Goal: Task Accomplishment & Management: Use online tool/utility

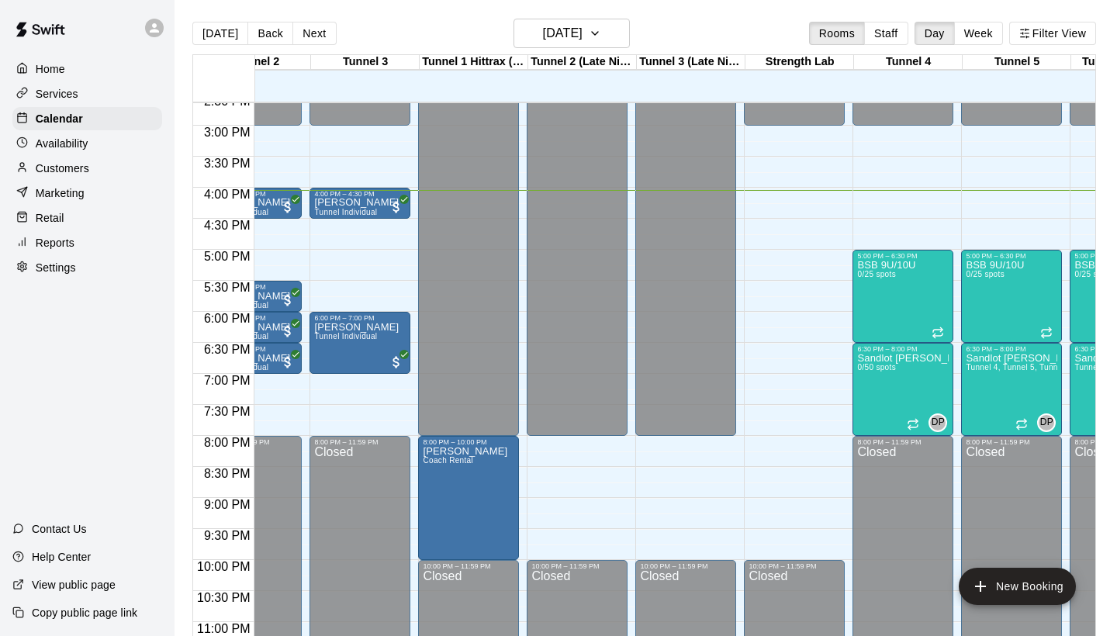
scroll to position [0, 167]
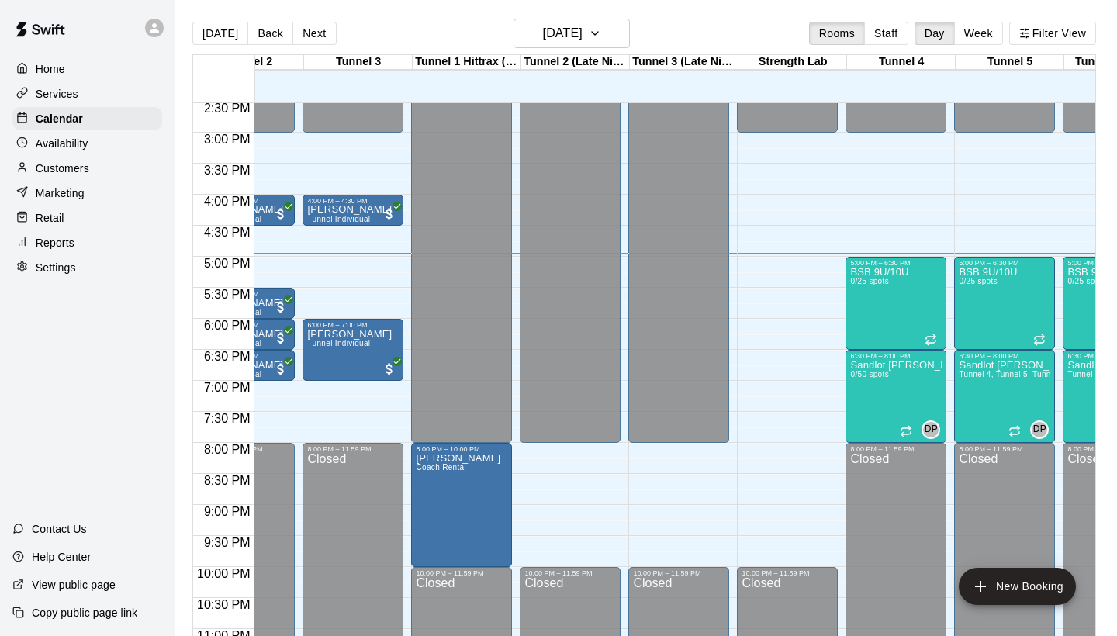
click at [101, 163] on div "Customers" at bounding box center [87, 168] width 150 height 23
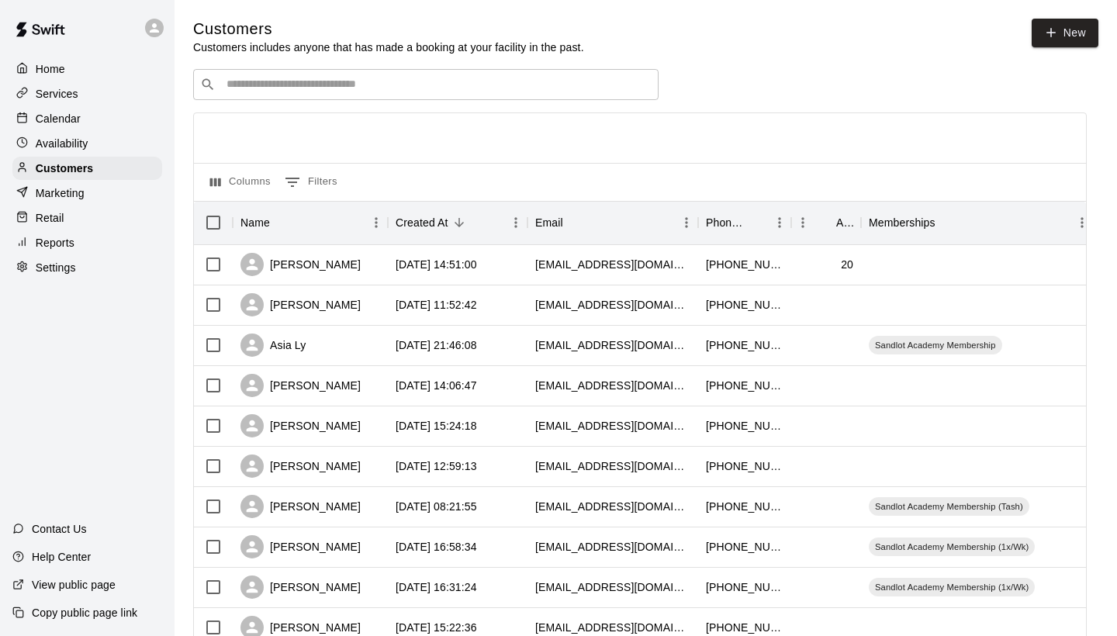
click at [317, 73] on div "​ ​" at bounding box center [426, 84] width 466 height 31
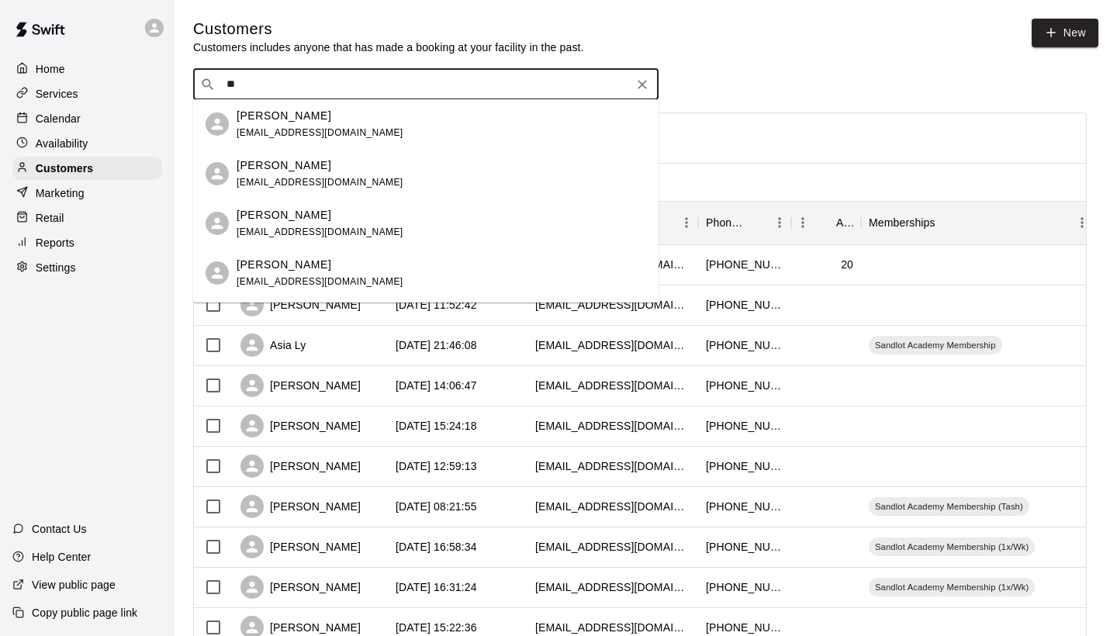
type input "*"
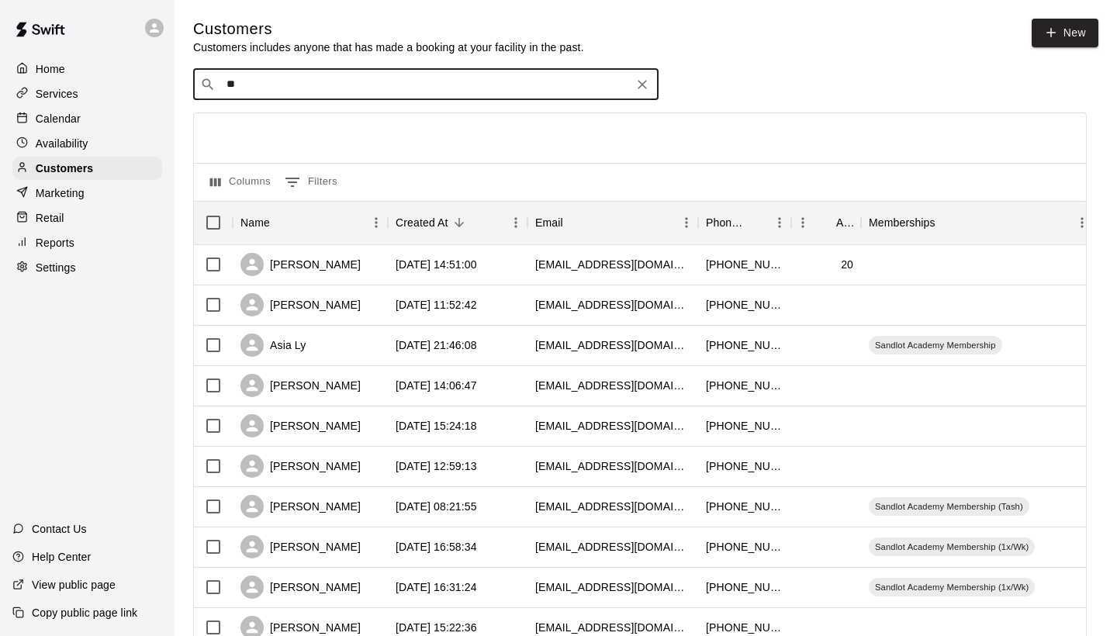
type input "*"
type input "****"
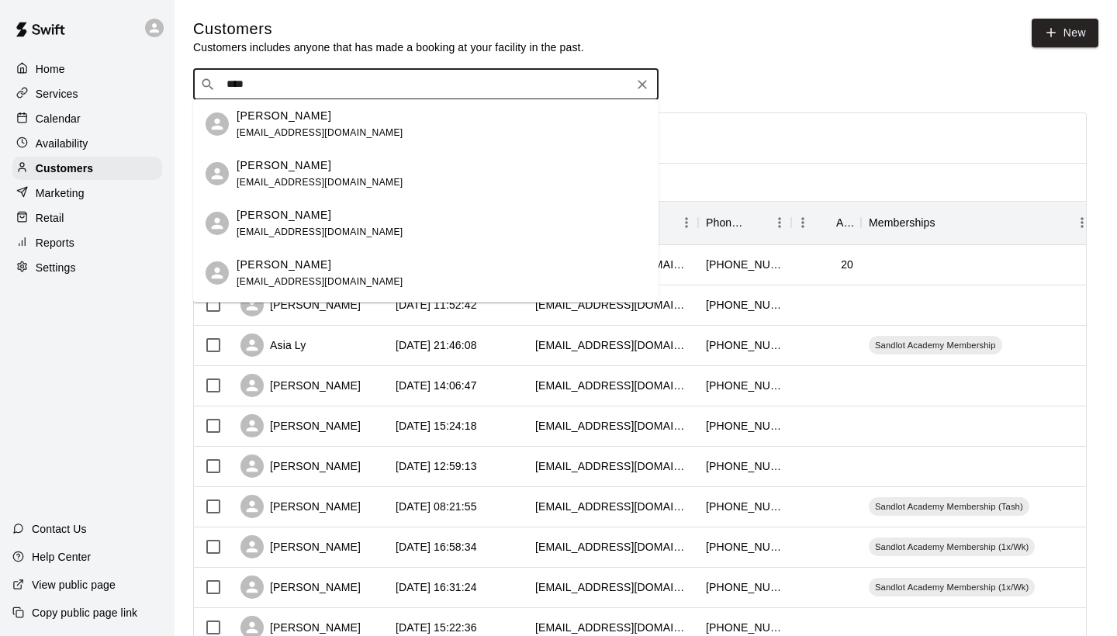
click at [348, 258] on div "Jennifer Carter jenwickes@yahoo.com" at bounding box center [442, 273] width 410 height 33
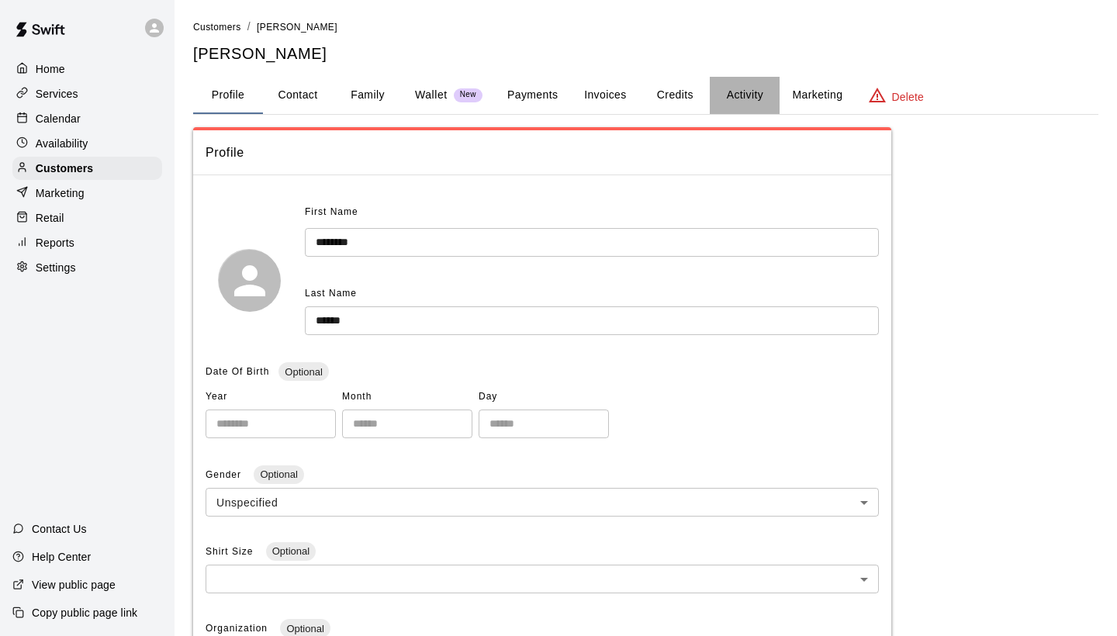
click at [735, 94] on button "Activity" at bounding box center [745, 95] width 70 height 37
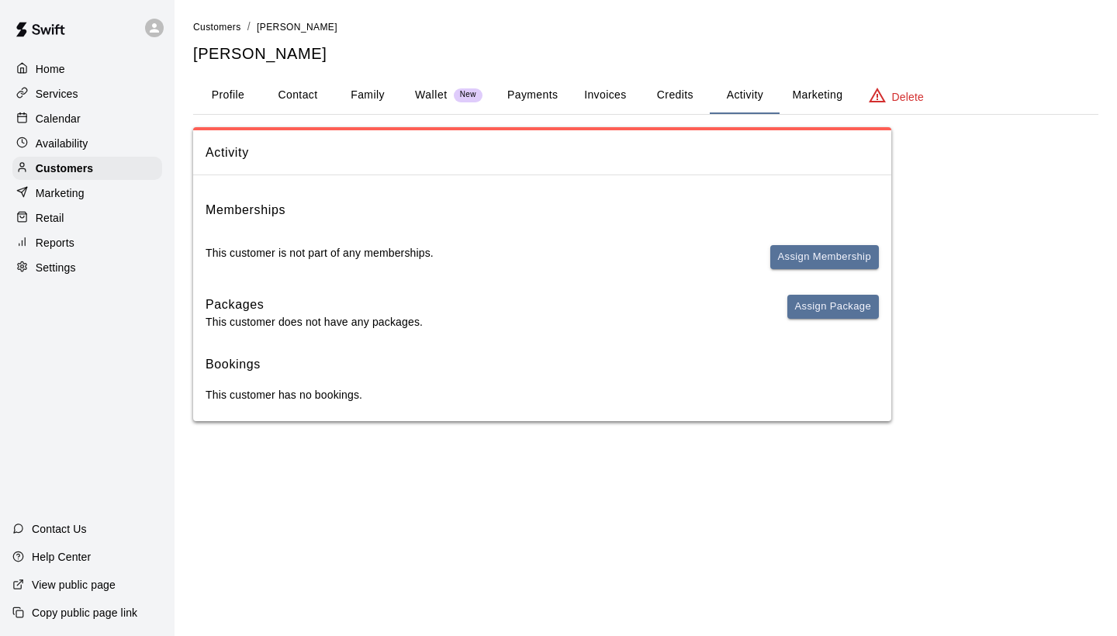
click at [555, 93] on button "Payments" at bounding box center [532, 95] width 75 height 37
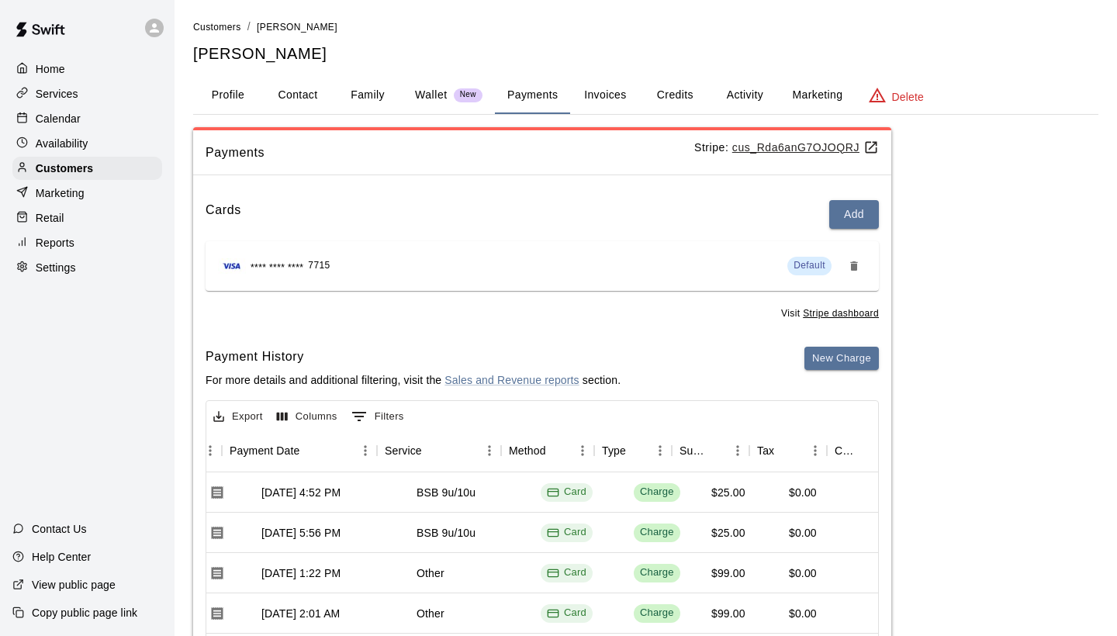
scroll to position [0, 213]
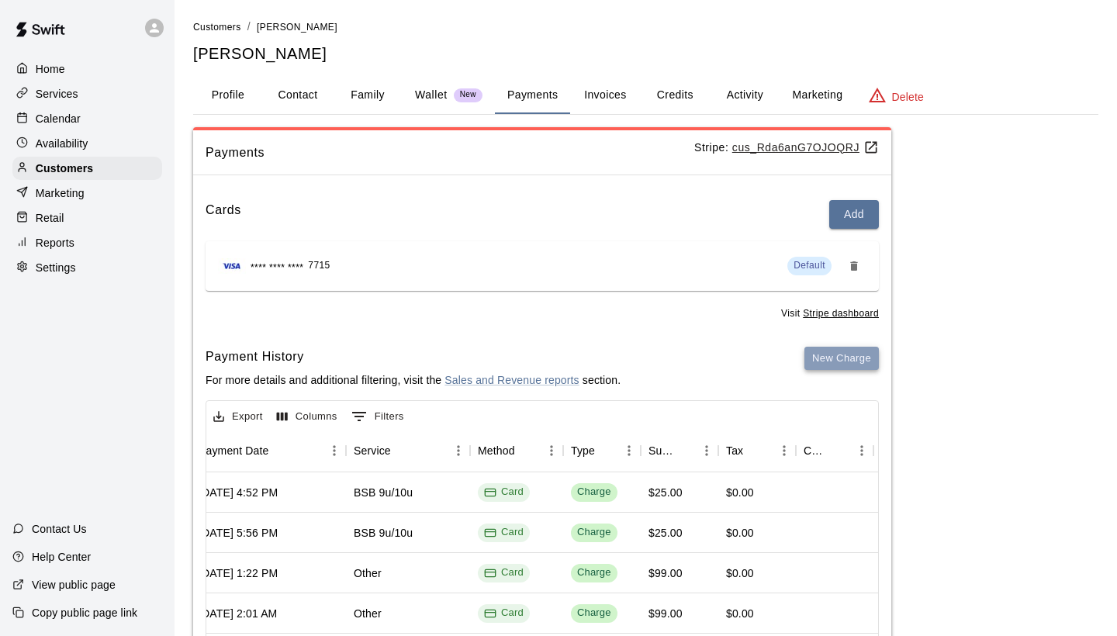
click at [840, 360] on button "New Charge" at bounding box center [842, 359] width 74 height 24
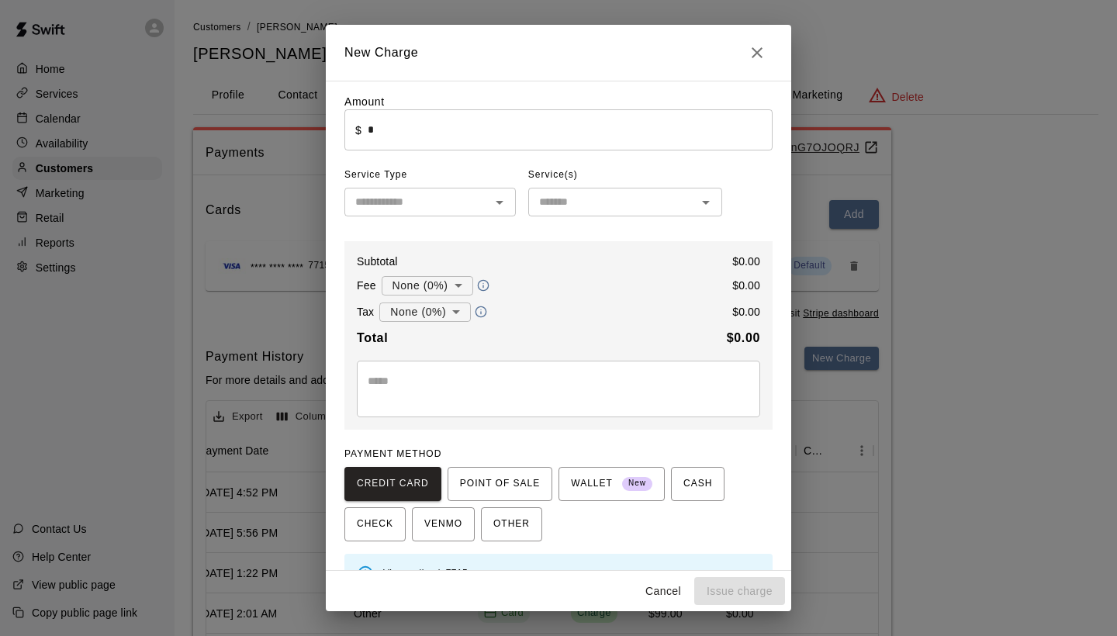
click at [617, 146] on input "*" at bounding box center [570, 129] width 405 height 41
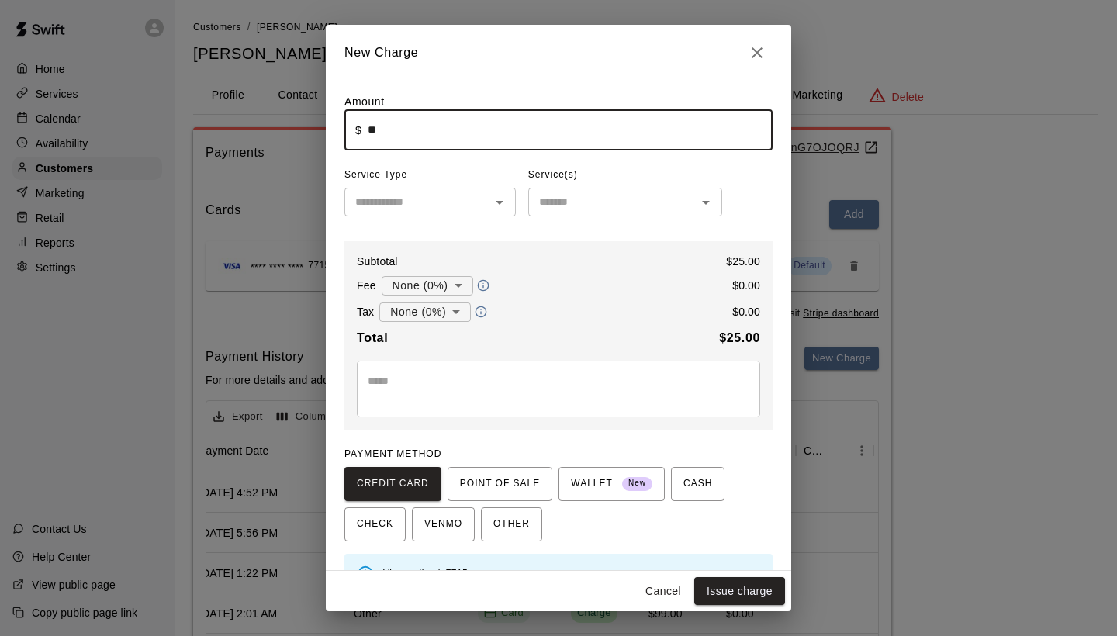
type input "*"
type input "*****"
click at [453, 371] on div "* ​" at bounding box center [558, 389] width 403 height 57
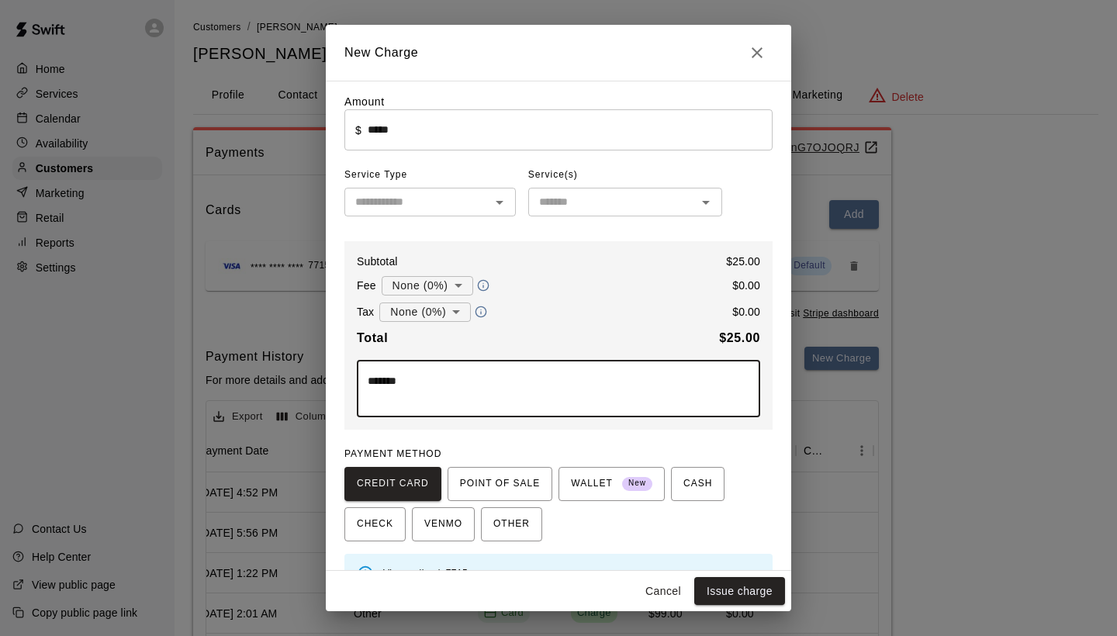
type textarea "*******"
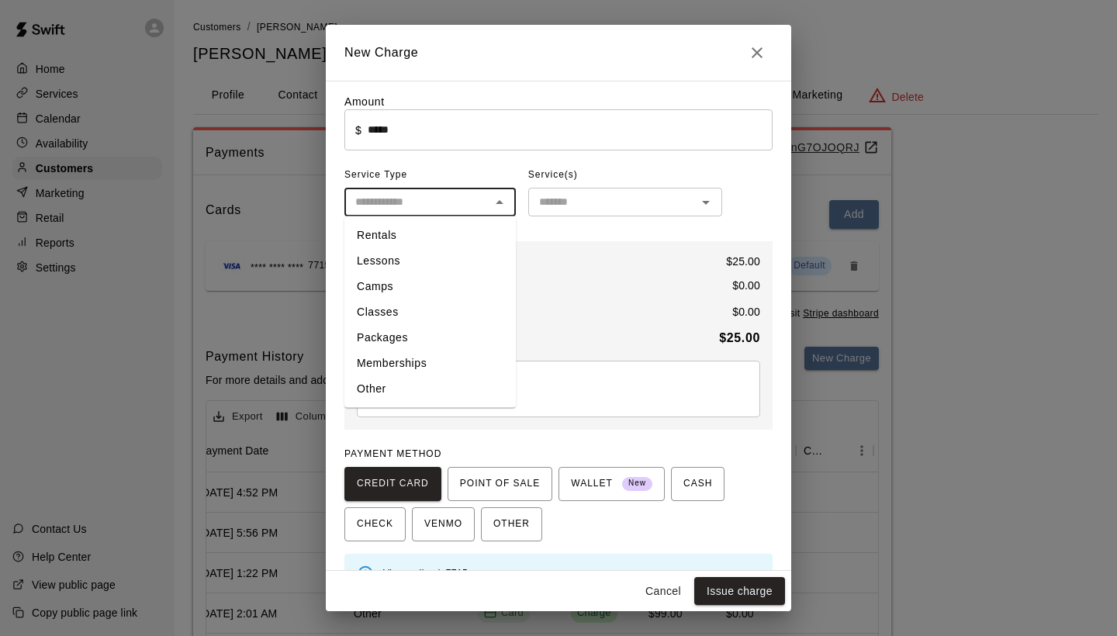
click at [462, 205] on input "text" at bounding box center [417, 201] width 137 height 19
click at [435, 303] on li "Classes" at bounding box center [429, 312] width 171 height 26
type input "*******"
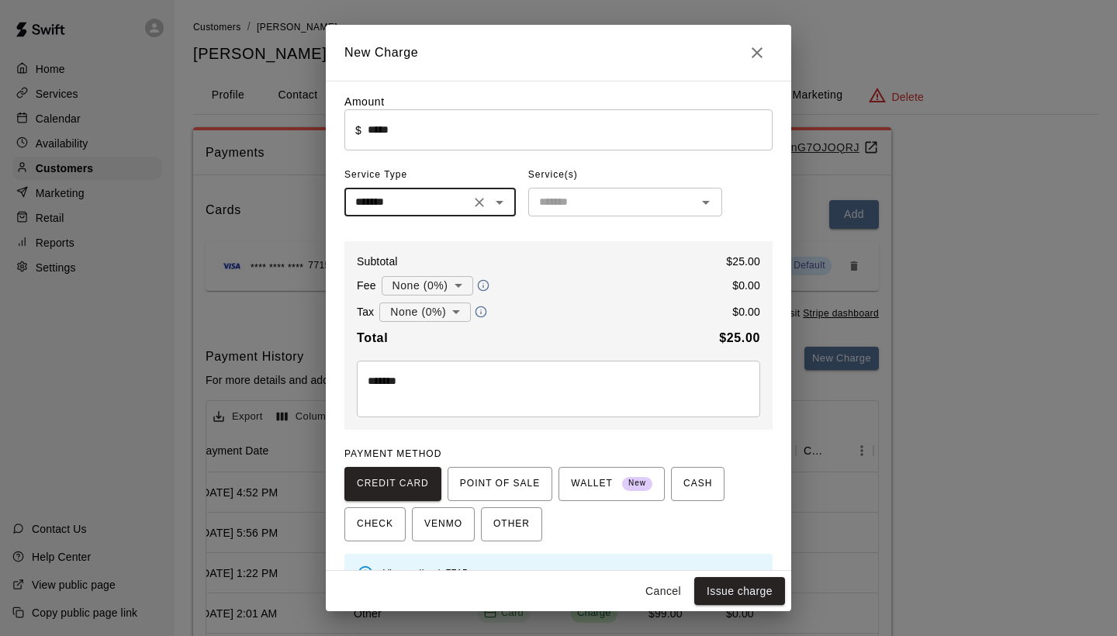
click at [594, 189] on div "​" at bounding box center [625, 202] width 194 height 29
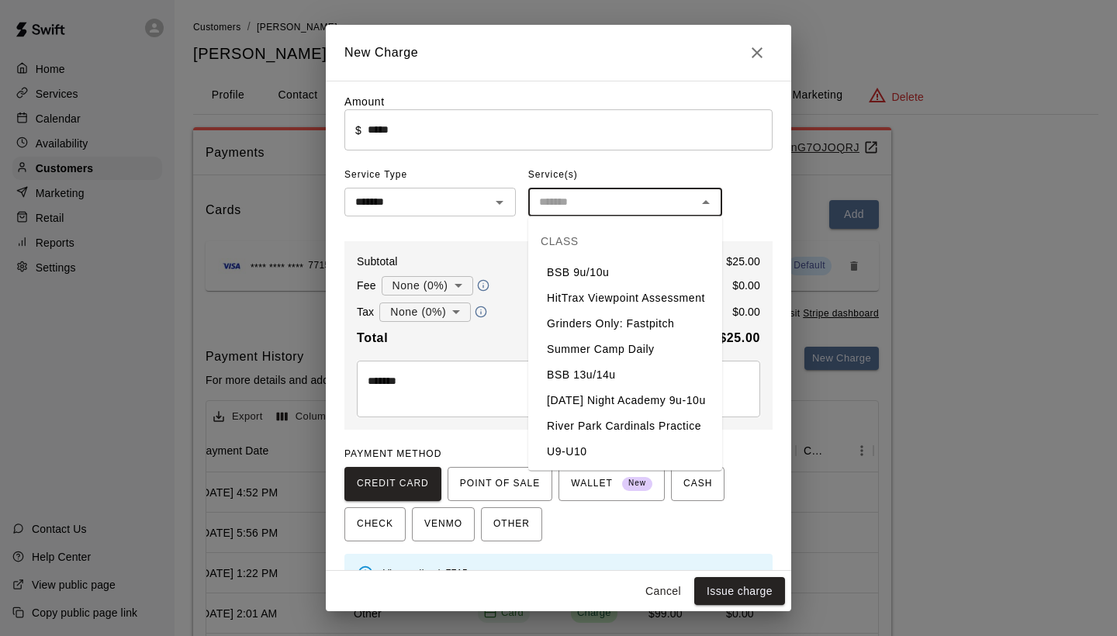
click at [594, 271] on li "BSB 9u/10u" at bounding box center [625, 273] width 194 height 26
type input "**********"
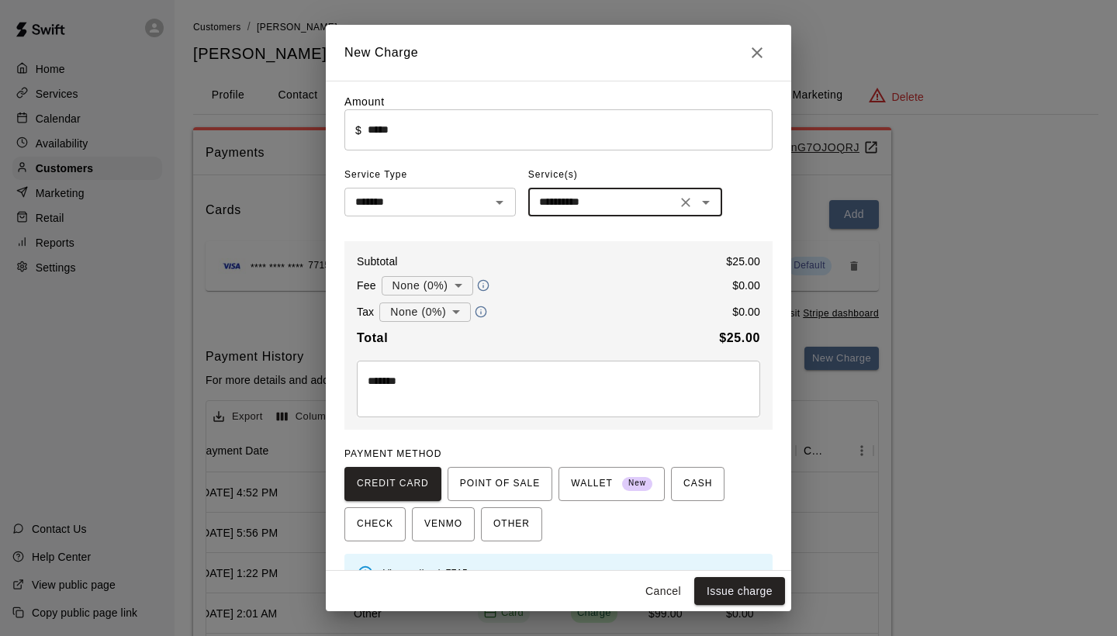
scroll to position [0, 0]
click at [448, 315] on body "Home Services Calendar Availability Customers Marketing Retail Reports Settings…" at bounding box center [558, 392] width 1117 height 784
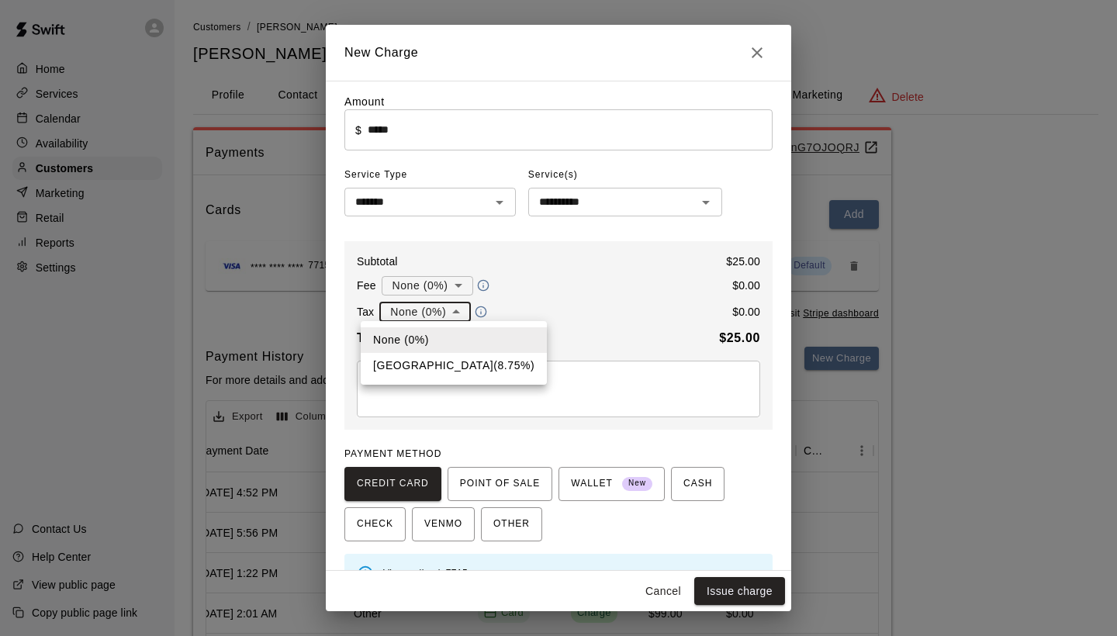
click at [534, 318] on div at bounding box center [558, 318] width 1117 height 636
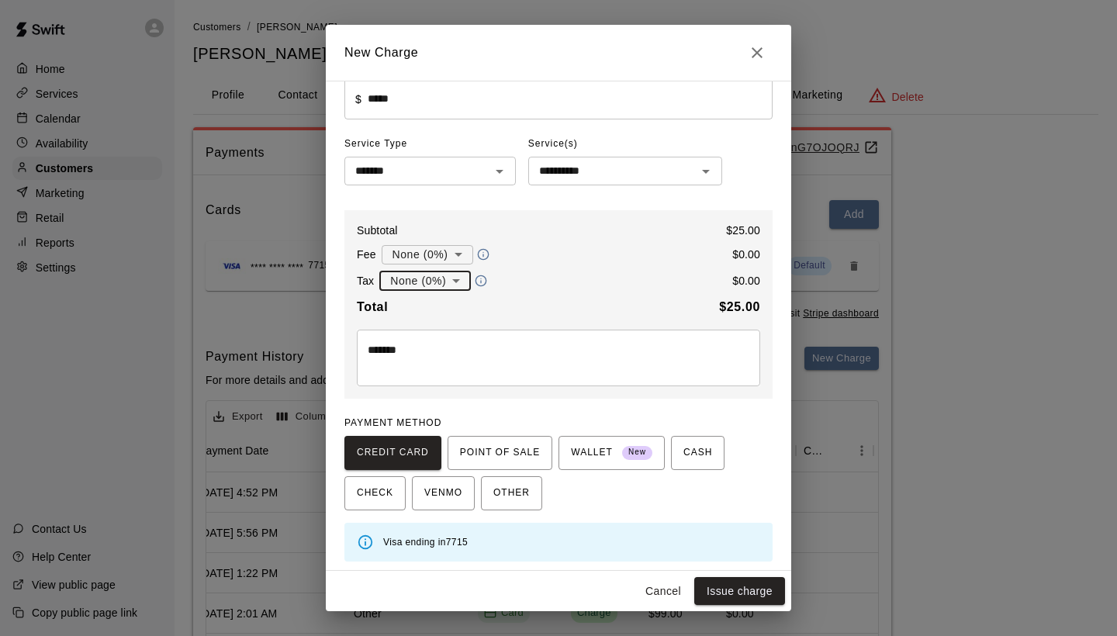
scroll to position [30, 0]
click at [448, 256] on body "Home Services Calendar Availability Customers Marketing Retail Reports Settings…" at bounding box center [558, 392] width 1117 height 784
click at [558, 279] on div at bounding box center [558, 318] width 1117 height 636
click at [763, 461] on div "CREDIT CARD POINT OF SALE WALLET New CASH CHECK VENMO OTHER" at bounding box center [558, 474] width 428 height 74
click at [715, 461] on button "CASH" at bounding box center [698, 454] width 54 height 34
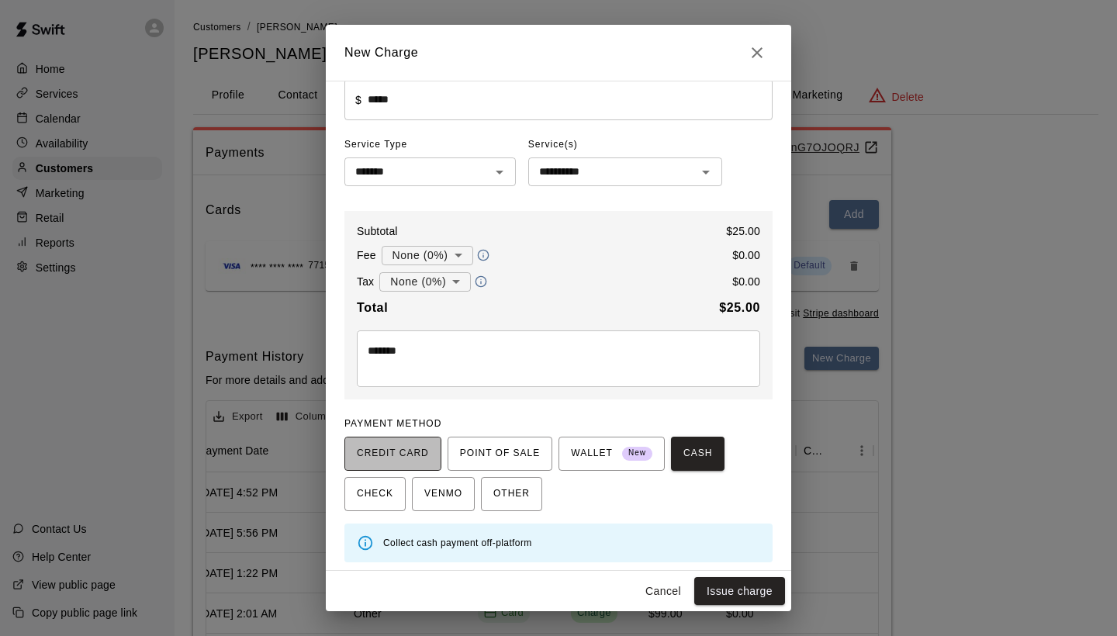
click at [404, 453] on span "CREDIT CARD" at bounding box center [393, 453] width 72 height 25
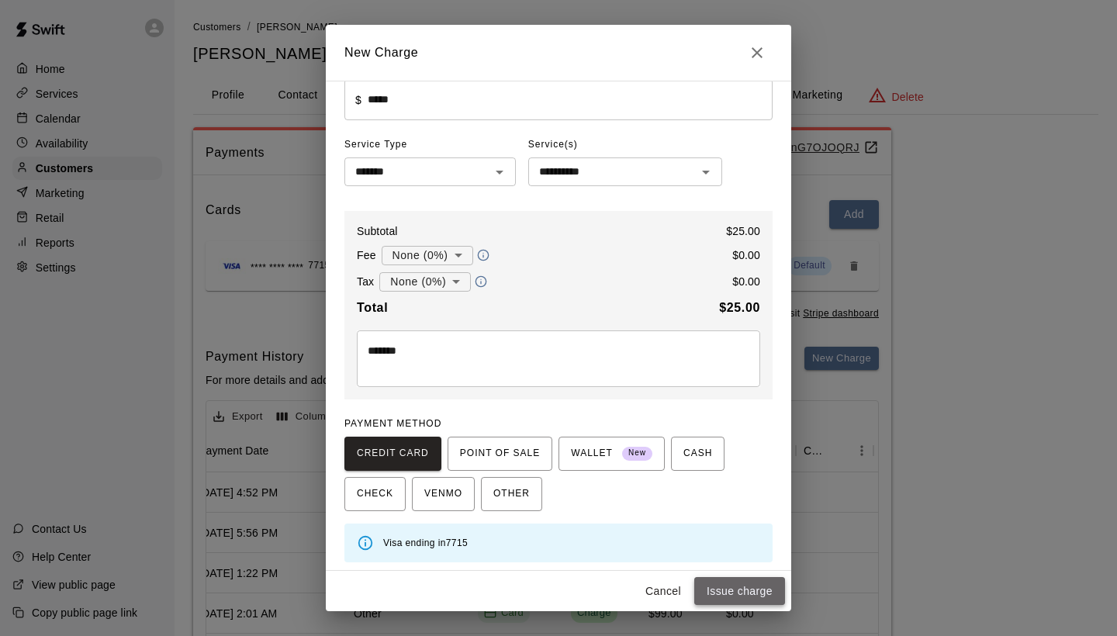
click at [729, 590] on button "Issue charge" at bounding box center [739, 591] width 91 height 29
type input "*"
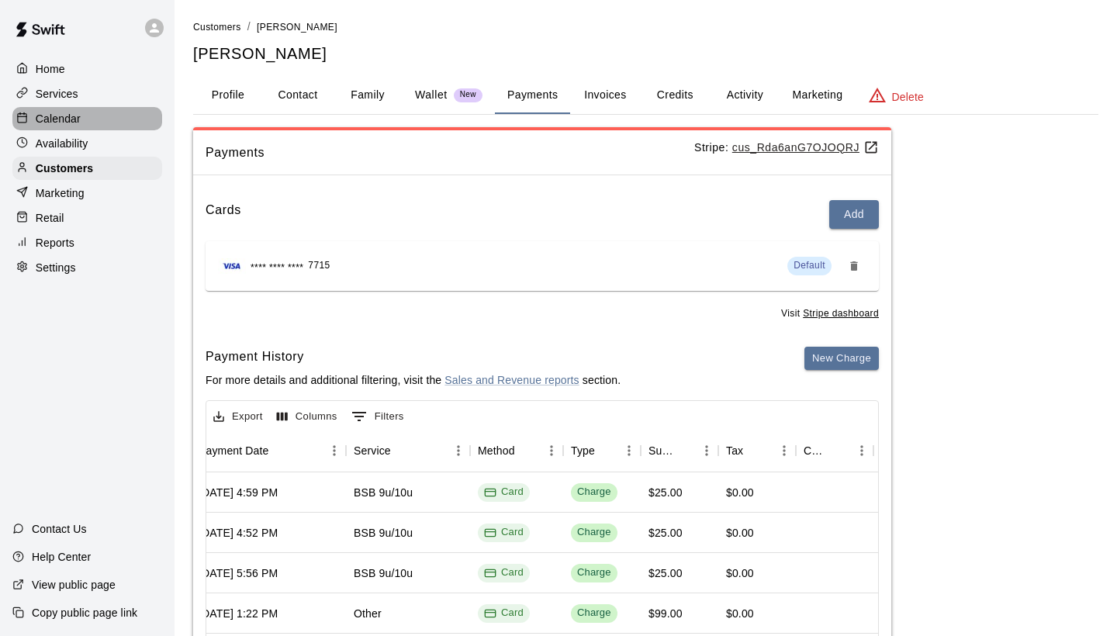
click at [130, 124] on div "Calendar" at bounding box center [87, 118] width 150 height 23
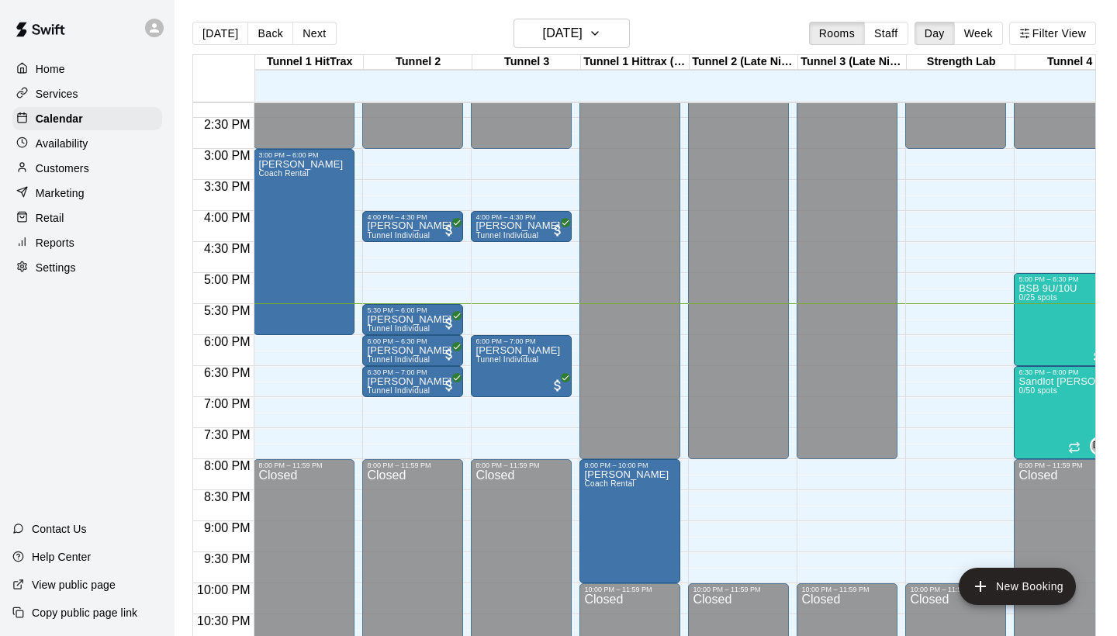
scroll to position [0, 2]
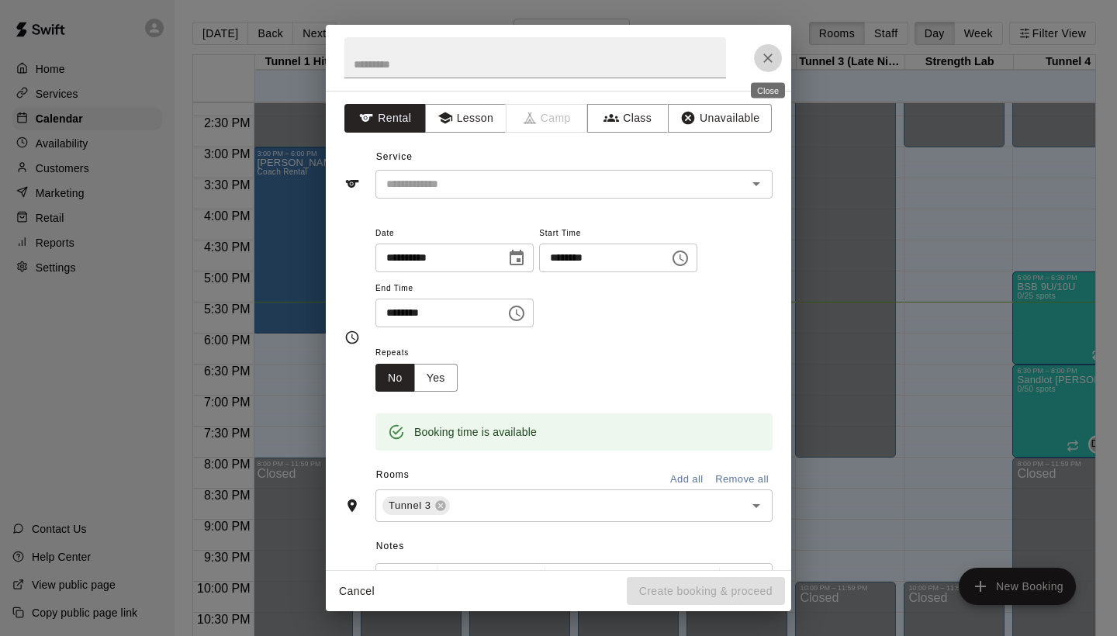
click at [768, 59] on icon "Close" at bounding box center [768, 58] width 16 height 16
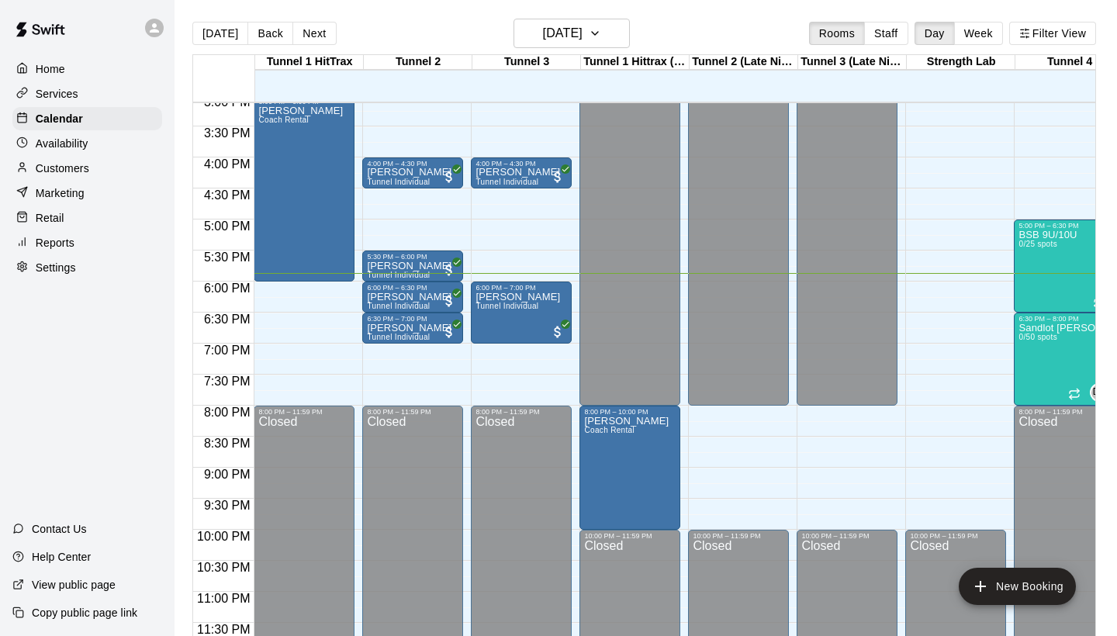
scroll to position [0, 0]
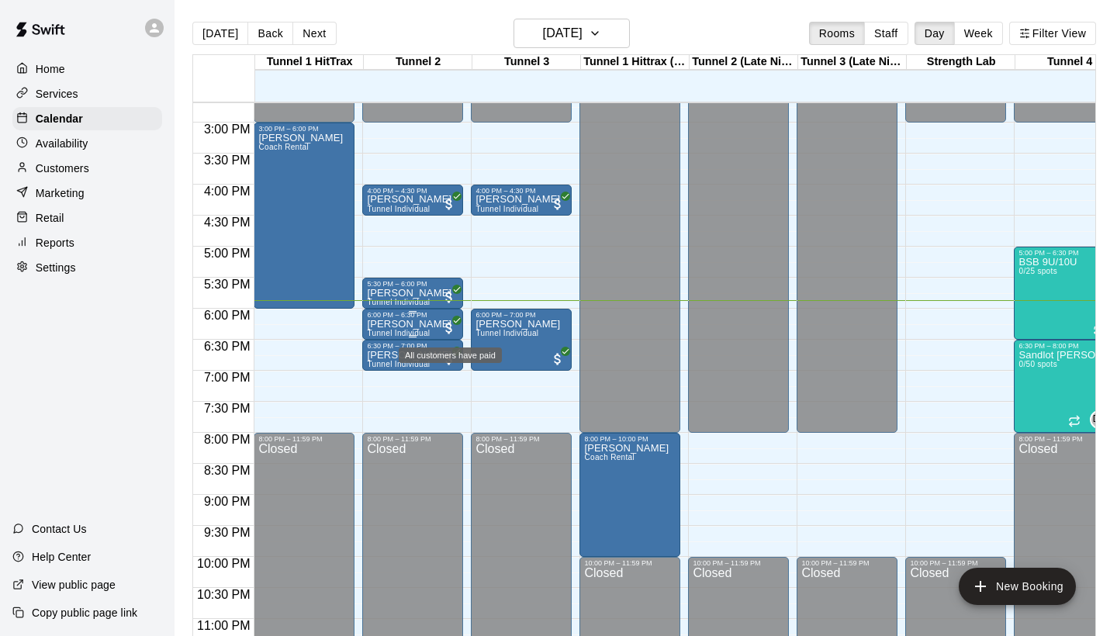
click at [446, 331] on span "All customers have paid" at bounding box center [449, 328] width 16 height 16
click at [962, 318] on div at bounding box center [558, 318] width 1117 height 636
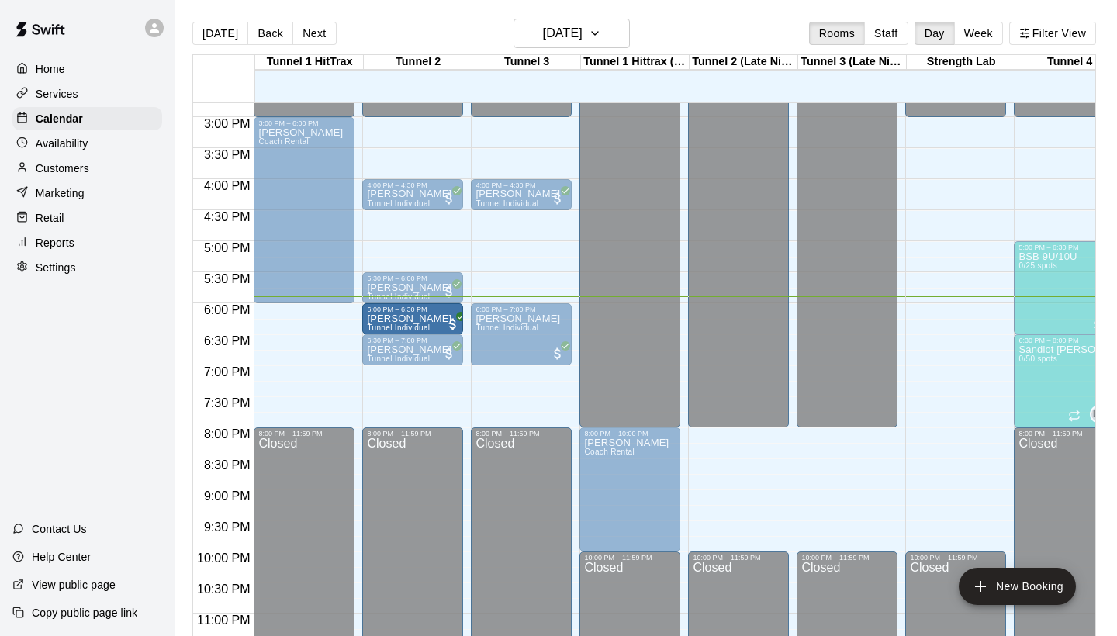
drag, startPoint x: 430, startPoint y: 327, endPoint x: 393, endPoint y: 328, distance: 37.3
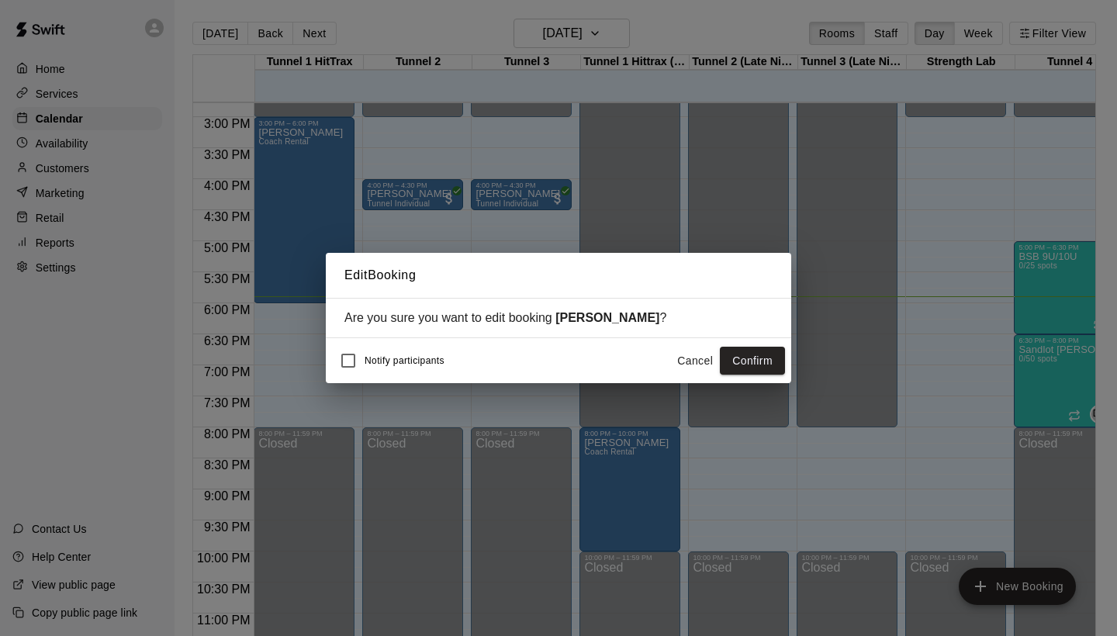
click at [694, 357] on button "Cancel" at bounding box center [695, 361] width 50 height 29
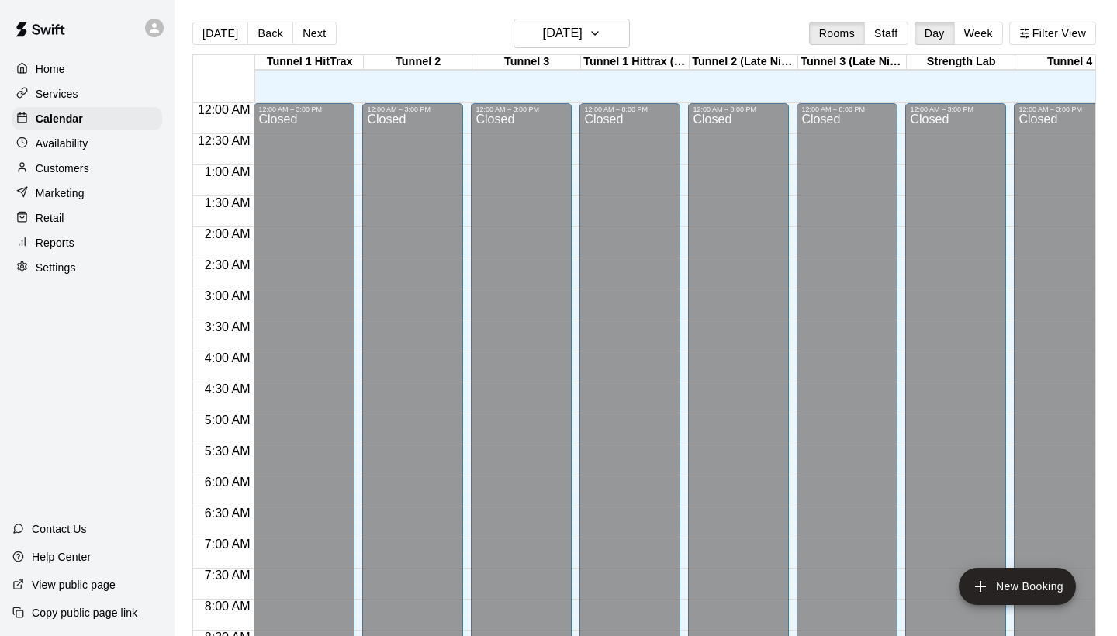
scroll to position [893, 0]
